Goal: Information Seeking & Learning: Learn about a topic

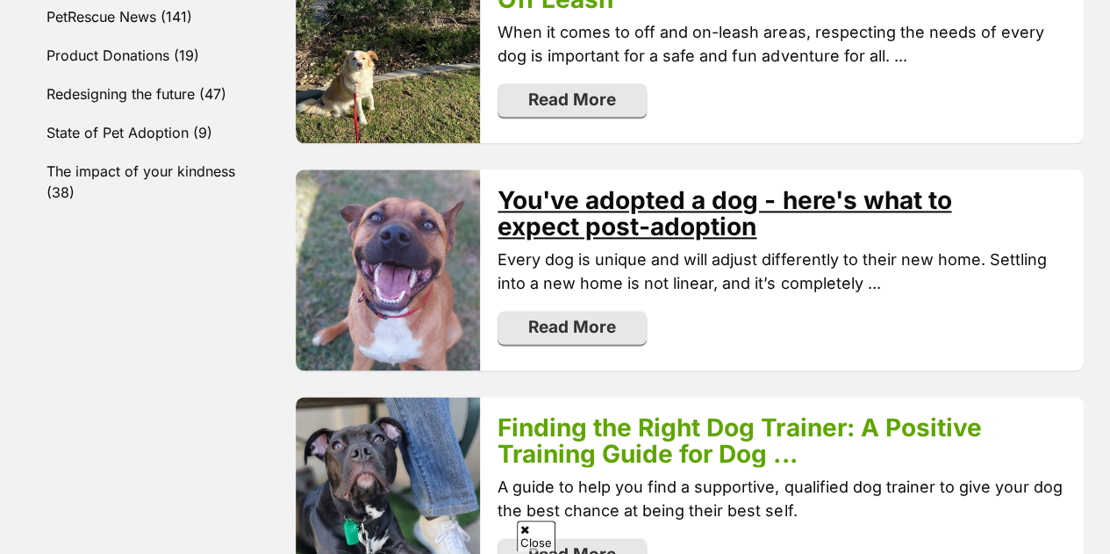
scroll to position [1051, 0]
click at [633, 184] on link "You've adopted a dog - here's what to expect post-adoption" at bounding box center [725, 212] width 454 height 56
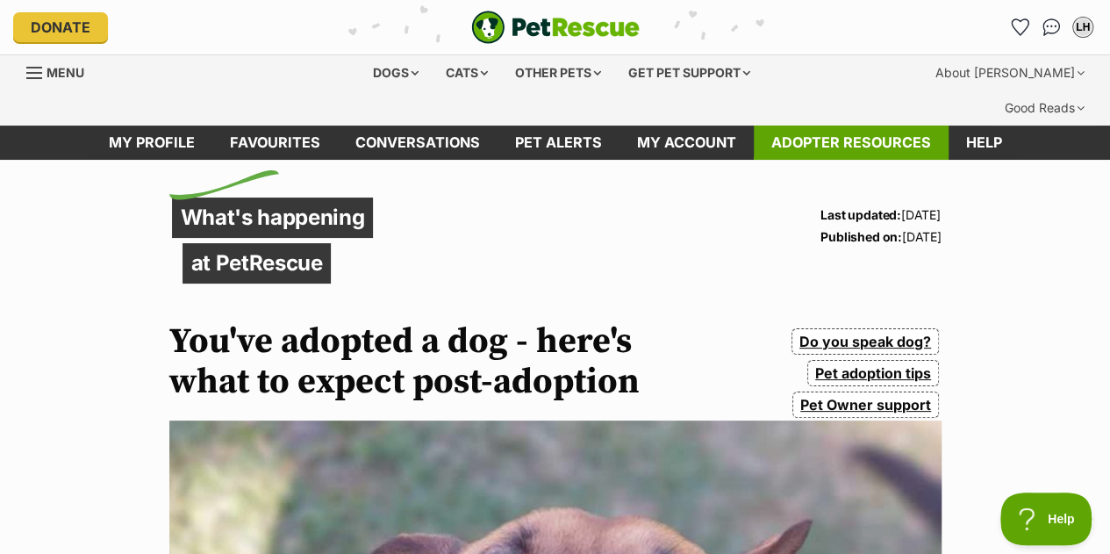
click at [867, 125] on link "Adopter resources" at bounding box center [851, 142] width 195 height 34
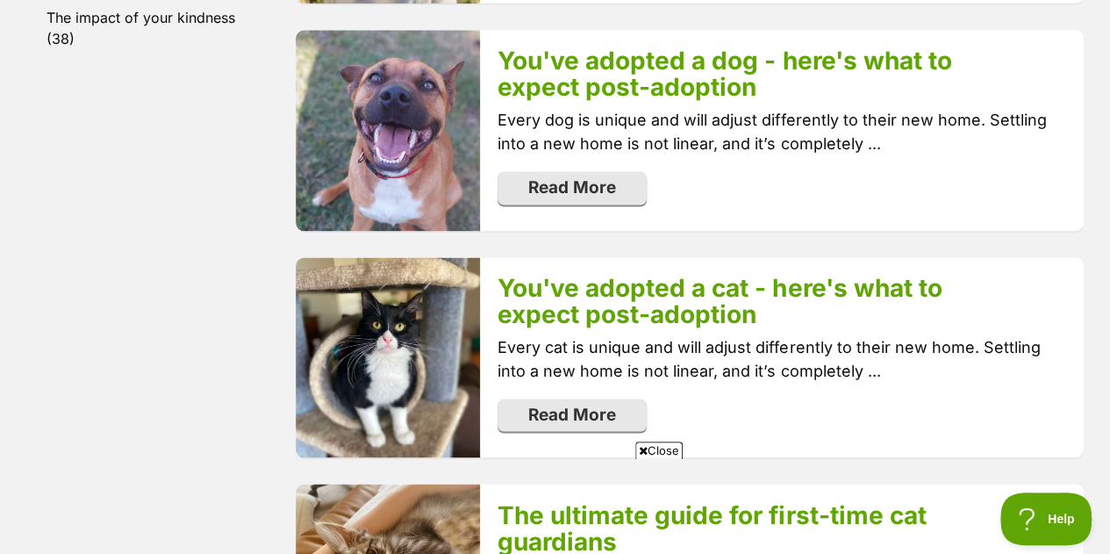
scroll to position [1198, 0]
